Goal: Task Accomplishment & Management: Manage account settings

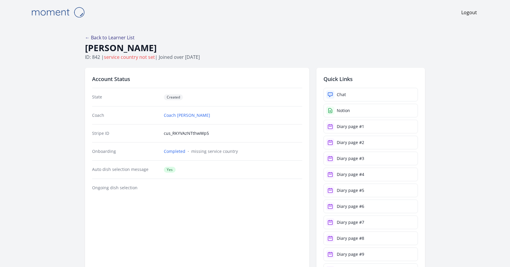
click at [115, 36] on link "← Back to Learner List" at bounding box center [110, 37] width 50 height 6
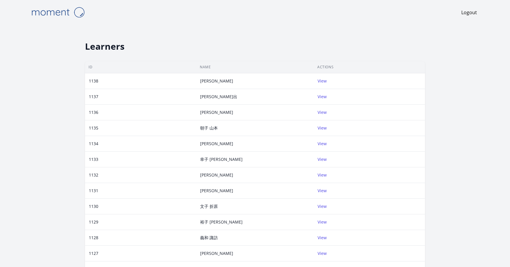
click at [306, 14] on link at bounding box center [244, 12] width 433 height 15
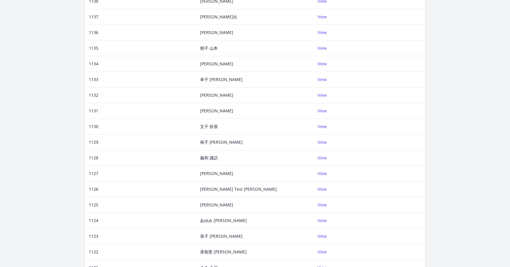
scroll to position [158, 0]
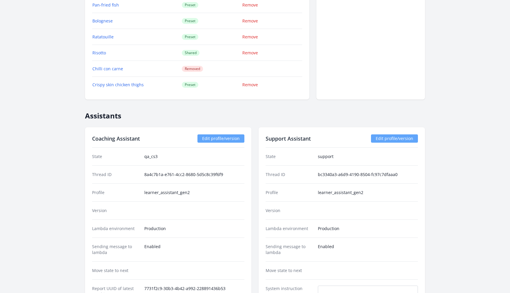
scroll to position [959, 0]
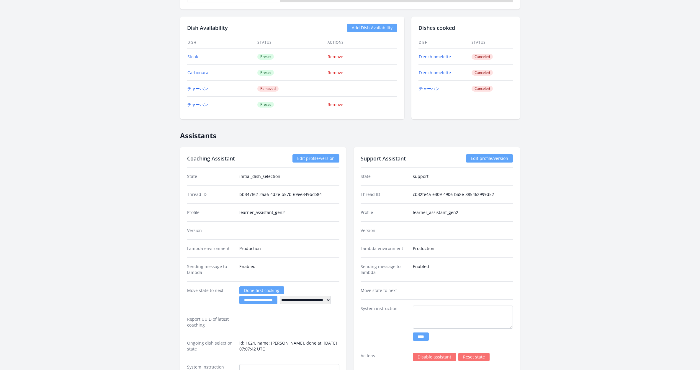
scroll to position [805, 0]
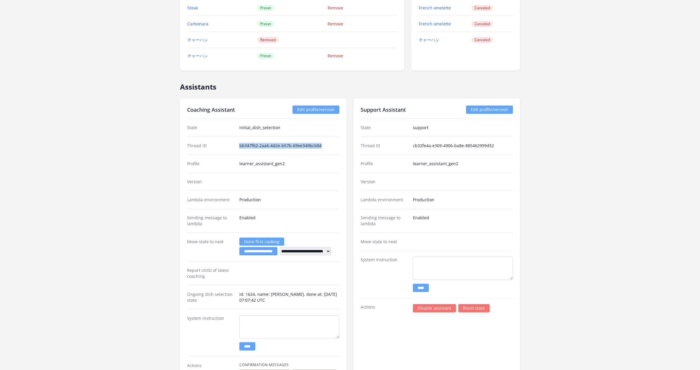
drag, startPoint x: 322, startPoint y: 146, endPoint x: 229, endPoint y: 146, distance: 93.6
click at [229, 146] on div "Thread ID bb347f62-2aa6-4d2e-b57b-69ee349bcb84" at bounding box center [263, 145] width 152 height 18
click at [251, 154] on div "Profile learner_assistant_gen2" at bounding box center [263, 163] width 152 height 18
click at [241, 146] on dd "bb347f62-2aa6-4d2e-b57b-69ee349bcb84" at bounding box center [289, 146] width 100 height 6
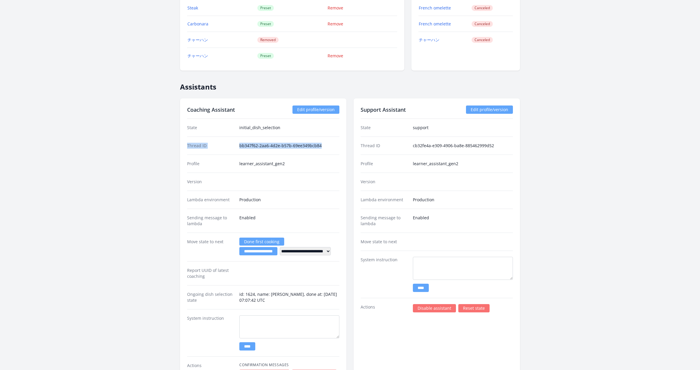
drag, startPoint x: 324, startPoint y: 145, endPoint x: 187, endPoint y: 143, distance: 137.0
click at [187, 143] on div "**********" at bounding box center [263, 250] width 166 height 305
click at [267, 146] on dd "bb347f62-2aa6-4d2e-b57b-69ee349bcb84" at bounding box center [289, 146] width 100 height 6
drag, startPoint x: 323, startPoint y: 144, endPoint x: 239, endPoint y: 145, distance: 84.1
click at [239, 145] on div "Thread ID bb347f62-2aa6-4d2e-b57b-69ee349bcb84" at bounding box center [263, 145] width 152 height 18
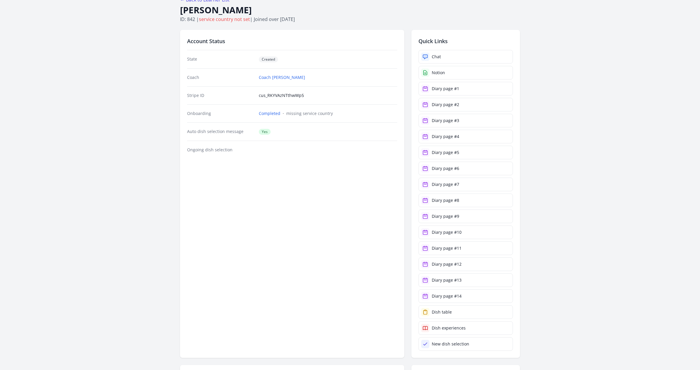
scroll to position [0, 0]
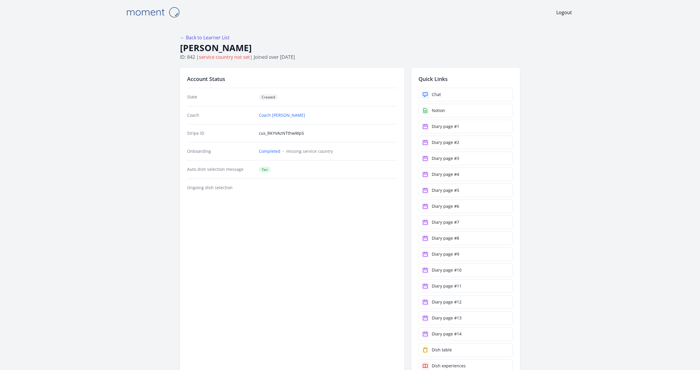
click at [114, 42] on body "Logout ← Back to Learner List Daniel Cai ID: 842 | service country not set | Jo…" at bounding box center [350, 185] width 700 height 370
click at [183, 36] on link "← Back to Learner List" at bounding box center [205, 37] width 50 height 6
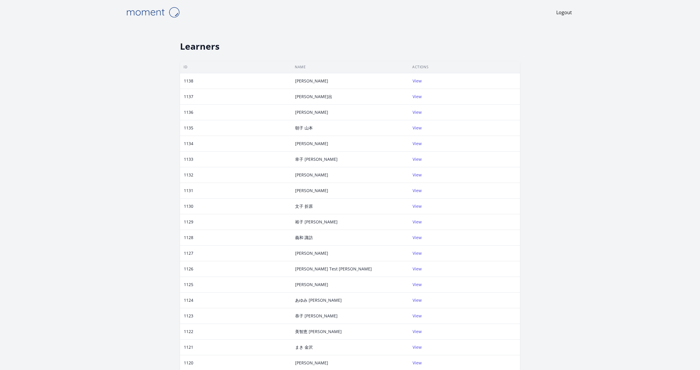
click at [311, 63] on th "Name" at bounding box center [349, 67] width 117 height 12
click at [185, 53] on div "Learners ID Name Actions 1138 中村真紀 View 1137 綾 南出 View 1136 鈴木美保 View 1135 朝子 山…" at bounding box center [350, 225] width 340 height 382
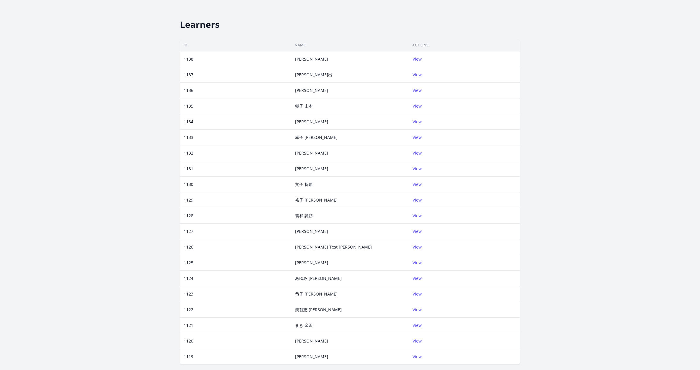
scroll to position [55, 0]
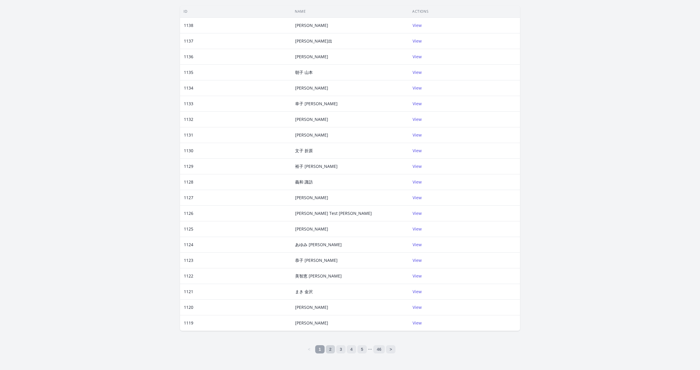
click at [330, 348] on link "2" at bounding box center [330, 349] width 9 height 8
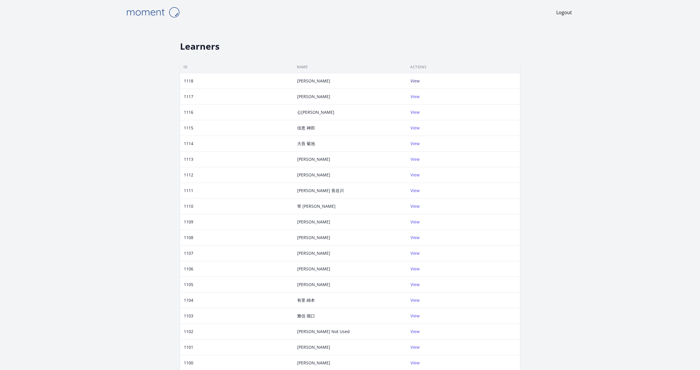
click at [415, 81] on link "View" at bounding box center [415, 81] width 9 height 6
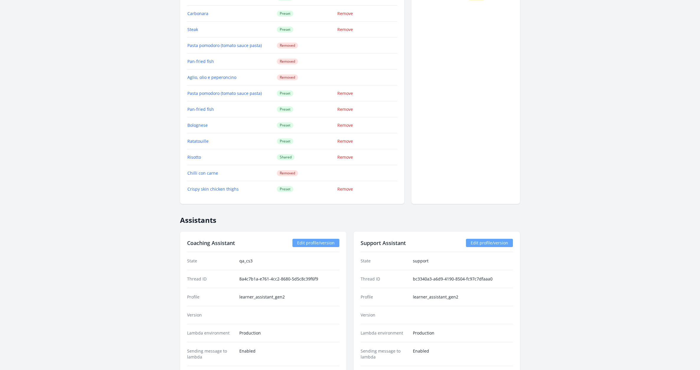
scroll to position [880, 0]
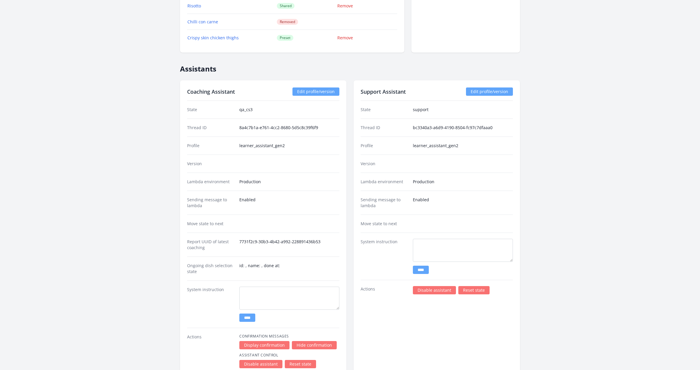
click at [314, 128] on dd "8a4c7b1a-e761-4cc2-8680-5d5c8c39f6f9" at bounding box center [289, 128] width 100 height 6
drag, startPoint x: 314, startPoint y: 128, endPoint x: 248, endPoint y: 128, distance: 65.8
click at [248, 128] on dd "8a4c7b1a-e761-4cc2-8680-5d5c8c39f6f9" at bounding box center [289, 128] width 100 height 6
click at [310, 126] on dd "8a4c7b1a-e761-4cc2-8680-5d5c8c39f6f9" at bounding box center [289, 128] width 100 height 6
drag, startPoint x: 310, startPoint y: 126, endPoint x: 245, endPoint y: 129, distance: 65.3
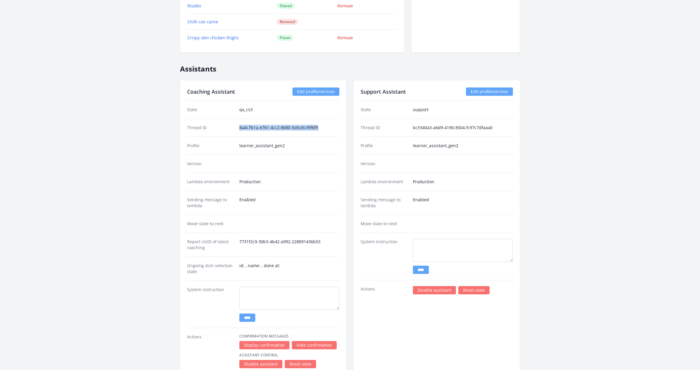
click at [245, 129] on dd "8a4c7b1a-e761-4cc2-8680-5d5c8c39f6f9" at bounding box center [289, 128] width 100 height 6
click at [310, 127] on dd "8a4c7b1a-e761-4cc2-8680-5d5c8c39f6f9" at bounding box center [289, 128] width 100 height 6
drag, startPoint x: 310, startPoint y: 127, endPoint x: 252, endPoint y: 127, distance: 57.6
click at [252, 127] on dd "8a4c7b1a-e761-4cc2-8680-5d5c8c39f6f9" at bounding box center [289, 128] width 100 height 6
drag, startPoint x: 287, startPoint y: 148, endPoint x: 237, endPoint y: 148, distance: 50.5
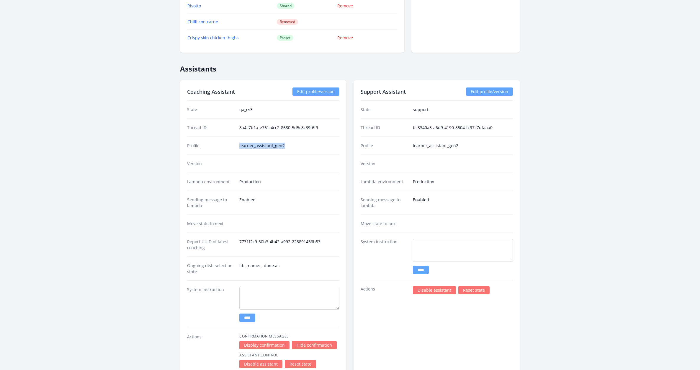
click at [236, 148] on div "Profile learner_assistant_gen2" at bounding box center [263, 145] width 152 height 18
click at [237, 148] on div "Profile learner_assistant_gen2" at bounding box center [263, 145] width 152 height 18
click at [320, 94] on link "Edit profile/version" at bounding box center [315, 91] width 47 height 8
drag, startPoint x: 296, startPoint y: 151, endPoint x: 236, endPoint y: 148, distance: 59.7
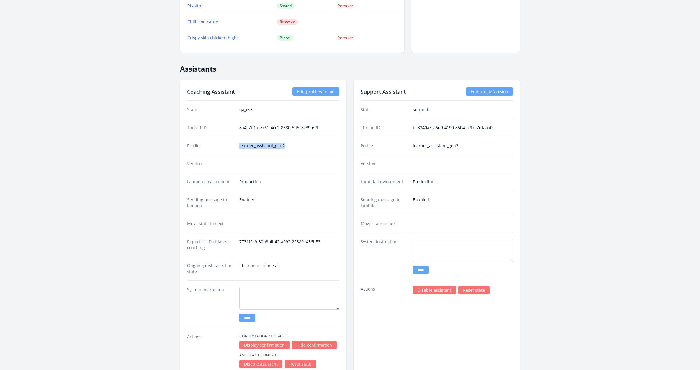
click at [236, 148] on div "Profile learner_assistant_gen2" at bounding box center [263, 145] width 152 height 18
